Goal: Navigation & Orientation: Find specific page/section

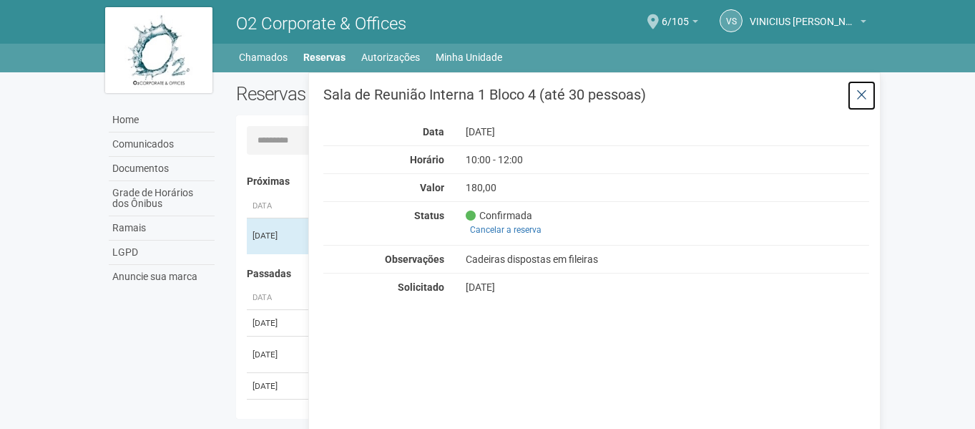
click at [866, 94] on icon at bounding box center [861, 95] width 11 height 14
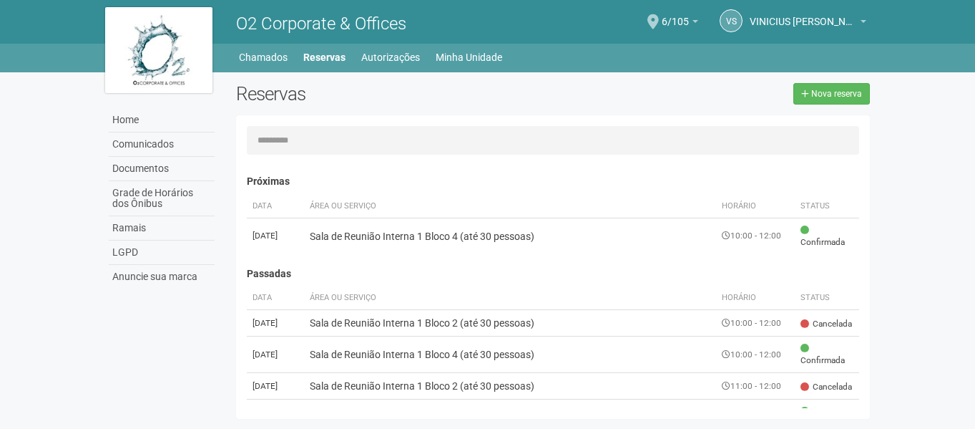
click at [695, 16] on div "6/105 Você está na unidade 6/105 Ir para a unidade Minhas unidades Selecione a …" at bounding box center [680, 22] width 36 height 41
click at [692, 20] on b at bounding box center [695, 21] width 6 height 3
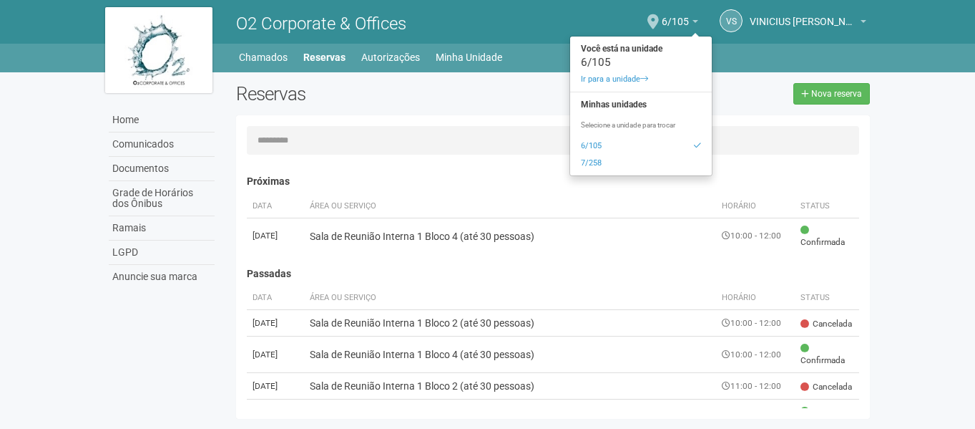
click at [896, 43] on header "O2 Corporate & Offices VS VINICIUS SANTOS DA ROCHA CORREA VINICIUS SANTOS DA RO…" at bounding box center [487, 36] width 975 height 72
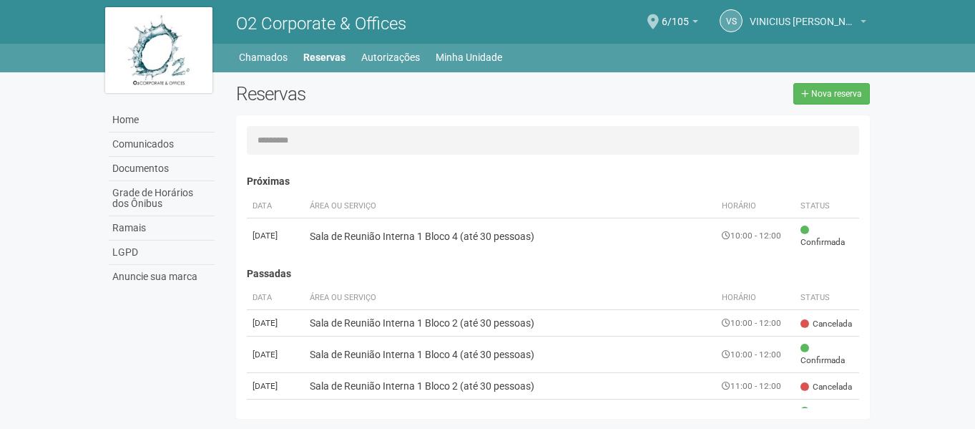
click at [864, 21] on b at bounding box center [864, 21] width 6 height 3
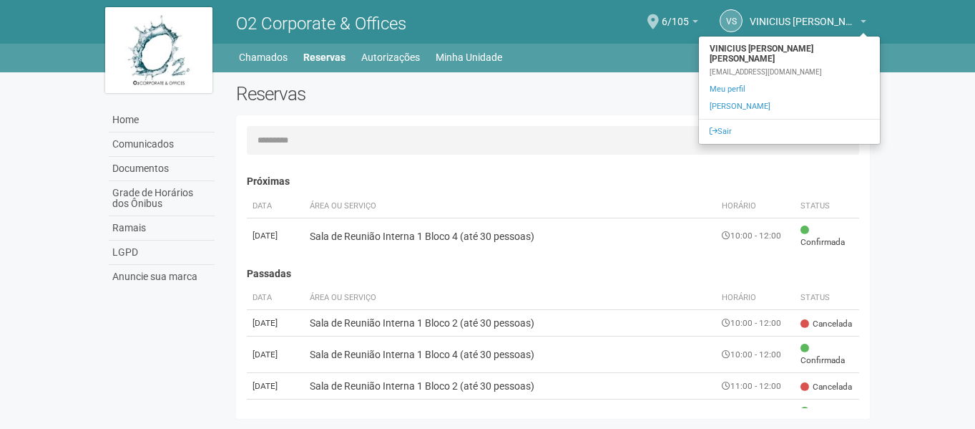
click at [645, 48] on ul "Home Home Comunicados Documentos Grade de Horários dos Ônibus Ramais LGPD Anunc…" at bounding box center [554, 57] width 633 height 20
